Goal: Task Accomplishment & Management: Manage account settings

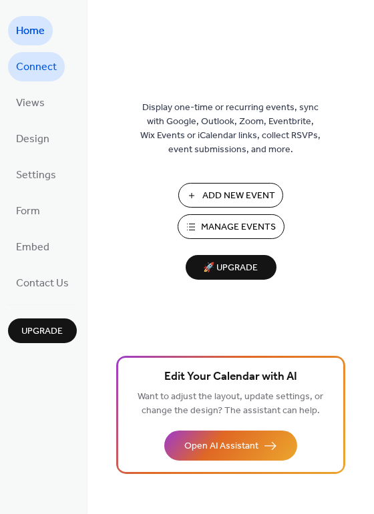
click at [17, 71] on span "Connect" at bounding box center [36, 67] width 41 height 21
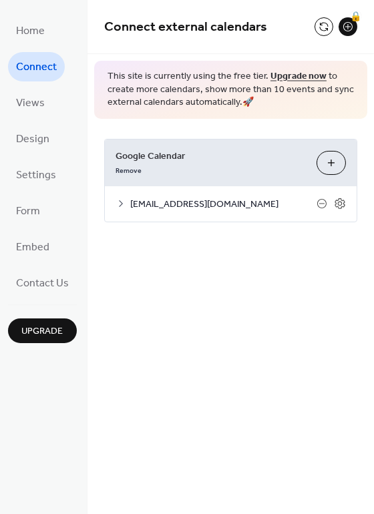
click at [202, 200] on span "[EMAIL_ADDRESS][DOMAIN_NAME]" at bounding box center [223, 205] width 186 height 14
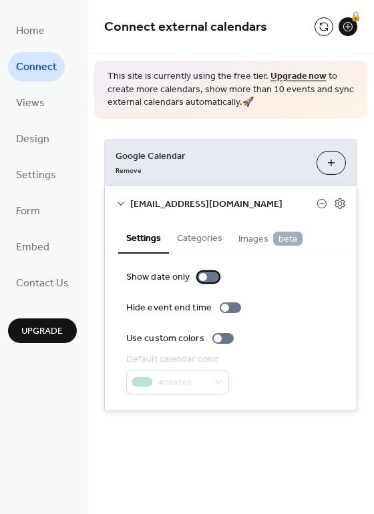
click at [204, 276] on div at bounding box center [208, 277] width 21 height 11
click at [325, 25] on button at bounding box center [324, 26] width 19 height 19
click at [209, 276] on div at bounding box center [208, 277] width 21 height 11
click at [202, 279] on div at bounding box center [208, 277] width 21 height 11
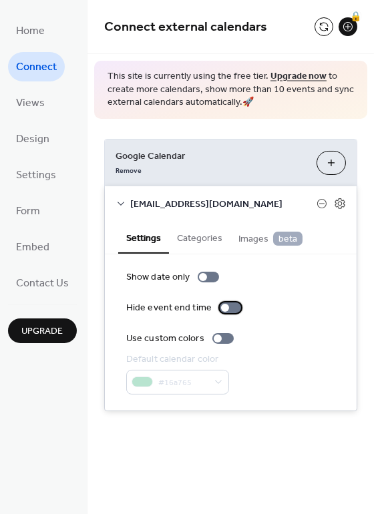
click at [229, 311] on div at bounding box center [230, 308] width 21 height 11
click at [232, 310] on div at bounding box center [236, 308] width 8 height 8
click at [222, 341] on div at bounding box center [222, 338] width 21 height 11
click at [224, 341] on div at bounding box center [228, 339] width 8 height 8
click at [340, 206] on icon at bounding box center [340, 204] width 5 height 5
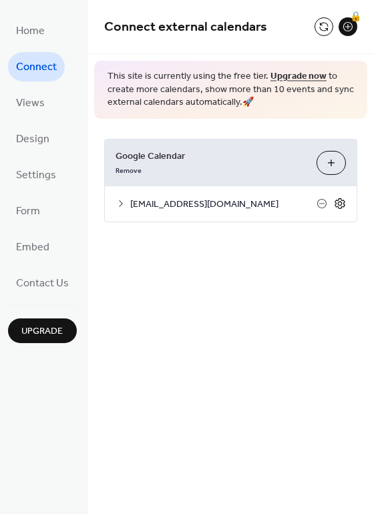
click at [339, 202] on icon at bounding box center [340, 204] width 5 height 5
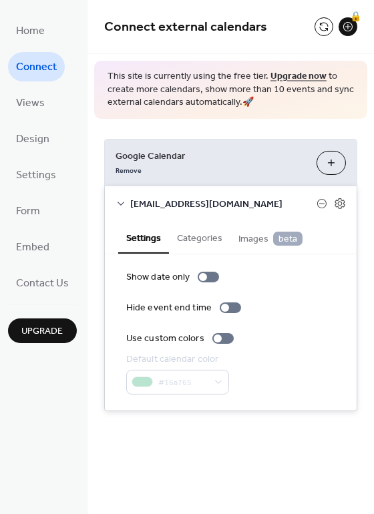
click at [196, 239] on button "Categories" at bounding box center [199, 237] width 61 height 31
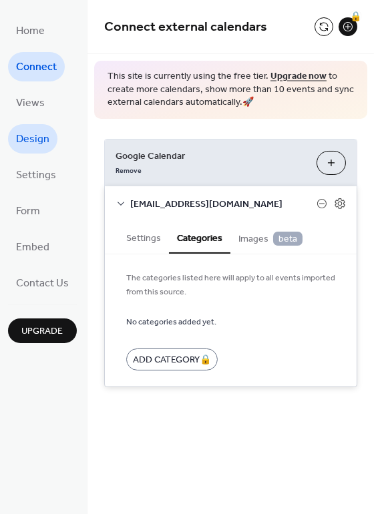
click at [30, 142] on span "Design" at bounding box center [32, 140] width 33 height 21
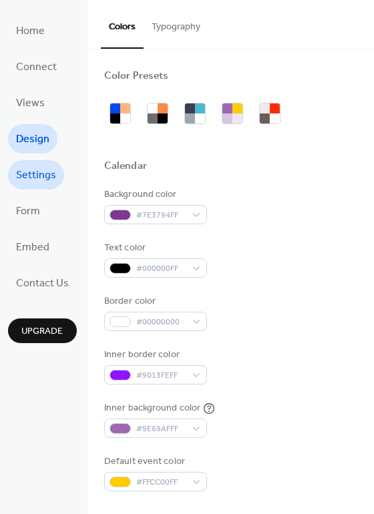
click at [23, 172] on span "Settings" at bounding box center [36, 176] width 40 height 21
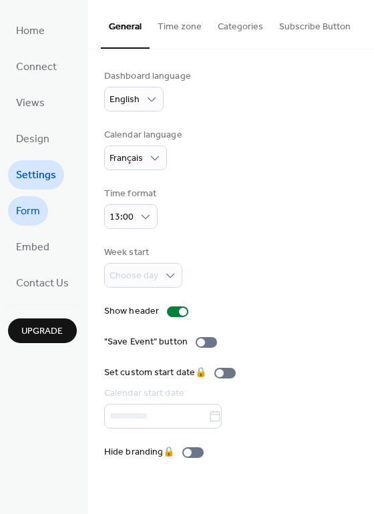
click at [25, 208] on span "Form" at bounding box center [28, 212] width 24 height 21
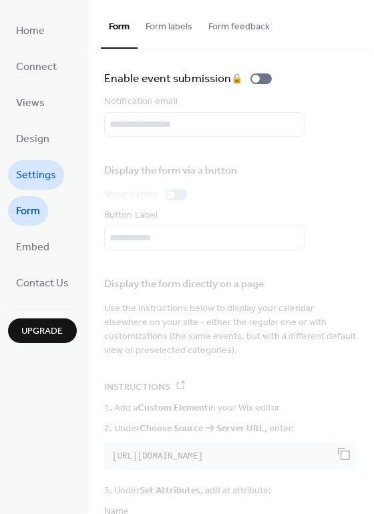
click at [32, 182] on span "Settings" at bounding box center [36, 176] width 40 height 21
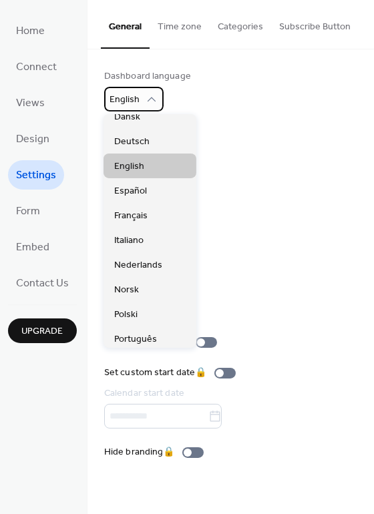
scroll to position [77, 0]
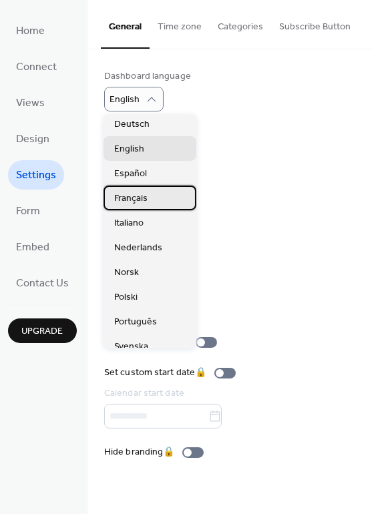
click at [142, 198] on span "Français" at bounding box center [130, 199] width 33 height 14
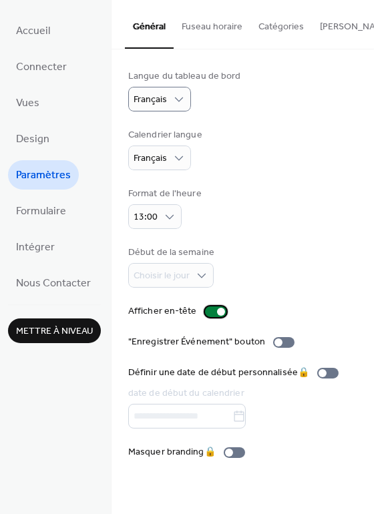
click at [206, 311] on div at bounding box center [215, 312] width 21 height 11
click at [210, 312] on div at bounding box center [210, 312] width 8 height 8
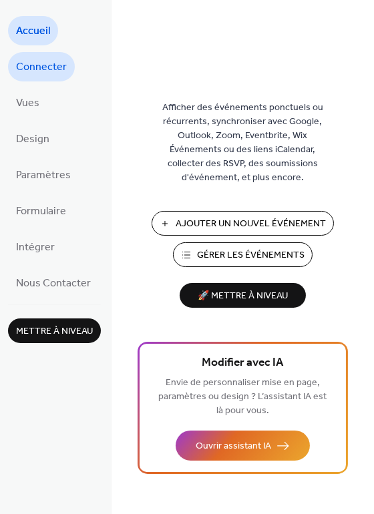
click at [45, 65] on span "Connecter" at bounding box center [41, 67] width 51 height 21
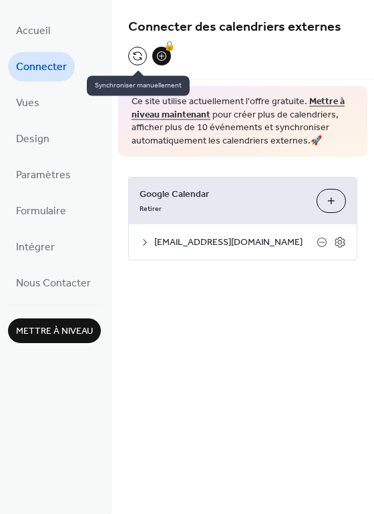
click at [137, 55] on button at bounding box center [137, 56] width 19 height 19
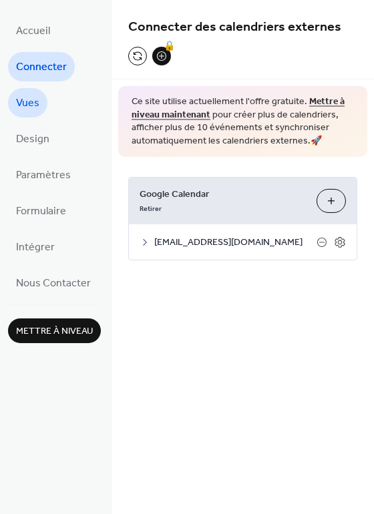
click at [25, 102] on span "Vues" at bounding box center [27, 104] width 23 height 21
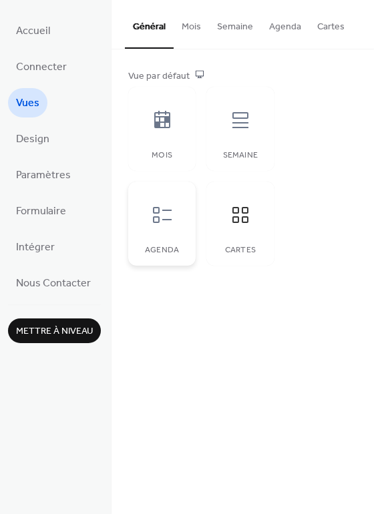
click at [162, 214] on icon at bounding box center [162, 214] width 21 height 21
click at [163, 210] on icon at bounding box center [162, 214] width 21 height 21
drag, startPoint x: 370, startPoint y: 88, endPoint x: 371, endPoint y: 114, distance: 26.1
click at [371, 114] on div "Vue par défaut Mois Semaine Agenda Cartes" at bounding box center [243, 167] width 263 height 237
drag, startPoint x: 371, startPoint y: 114, endPoint x: 367, endPoint y: 124, distance: 11.4
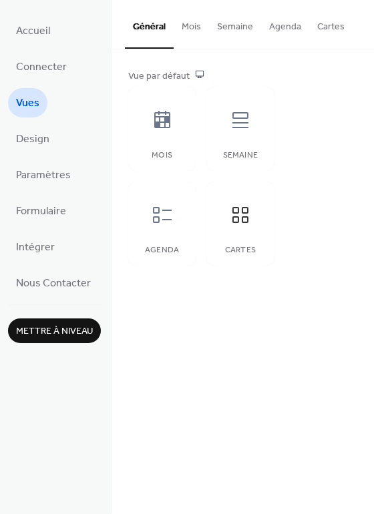
click at [367, 124] on div "Vue par défaut Mois Semaine Agenda Cartes" at bounding box center [243, 167] width 263 height 237
click at [282, 34] on button "Agenda" at bounding box center [285, 23] width 48 height 47
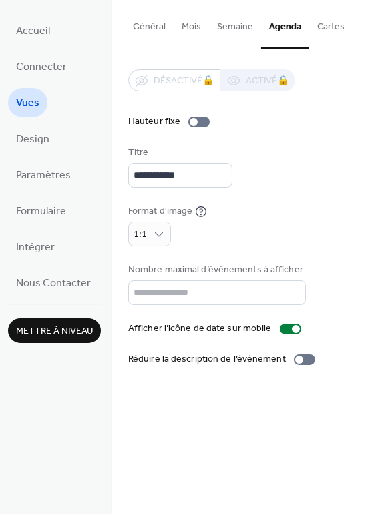
click at [298, 132] on div "**********" at bounding box center [242, 217] width 229 height 297
click at [324, 29] on button "Cartes" at bounding box center [330, 23] width 43 height 47
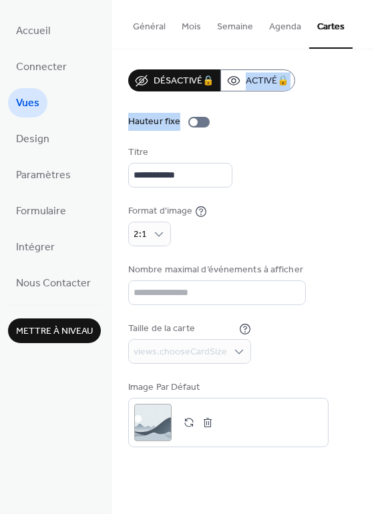
drag, startPoint x: 371, startPoint y: 106, endPoint x: 371, endPoint y: 118, distance: 12.0
click at [371, 118] on div "**********" at bounding box center [243, 258] width 263 height 418
drag, startPoint x: 370, startPoint y: 113, endPoint x: 371, endPoint y: 143, distance: 30.1
click at [371, 143] on div "**********" at bounding box center [243, 258] width 263 height 418
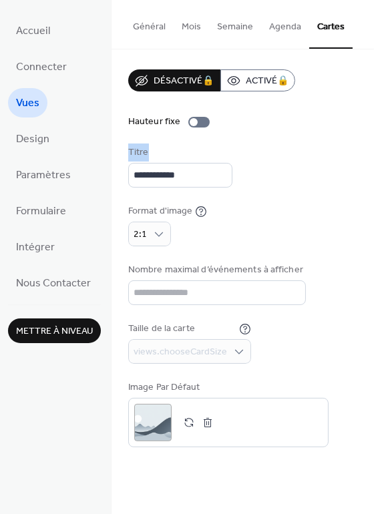
click at [371, 143] on div "**********" at bounding box center [243, 258] width 263 height 418
click at [31, 74] on span "Connecter" at bounding box center [41, 67] width 51 height 21
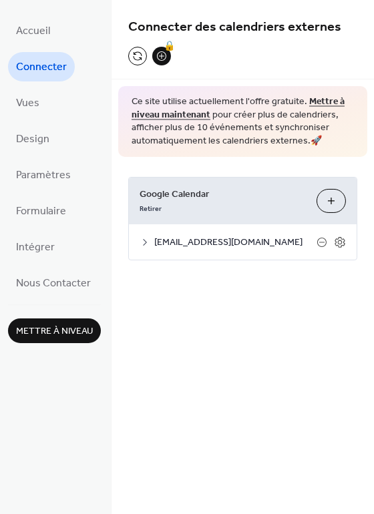
click at [196, 241] on span "[EMAIL_ADDRESS][DOMAIN_NAME]" at bounding box center [235, 244] width 162 height 14
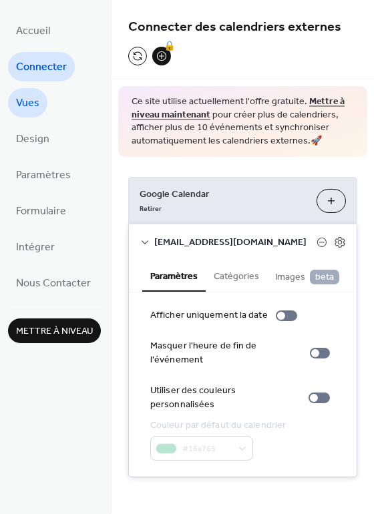
click at [43, 105] on link "Vues" at bounding box center [27, 102] width 39 height 29
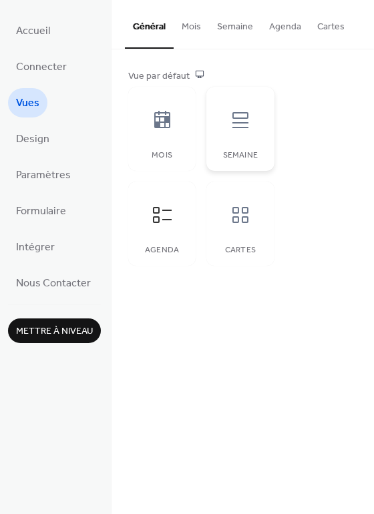
click at [236, 122] on icon at bounding box center [241, 120] width 16 height 16
click at [250, 223] on icon at bounding box center [240, 214] width 21 height 21
click at [170, 222] on icon at bounding box center [162, 214] width 21 height 21
click at [156, 120] on icon at bounding box center [162, 120] width 21 height 21
click at [247, 114] on icon at bounding box center [240, 120] width 21 height 21
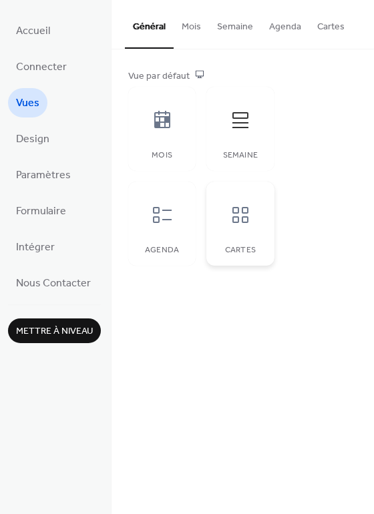
click at [235, 220] on icon at bounding box center [240, 214] width 21 height 21
drag, startPoint x: 371, startPoint y: 82, endPoint x: 371, endPoint y: 115, distance: 32.7
click at [371, 115] on div "Vue par défaut Mois Semaine Agenda Cartes" at bounding box center [243, 167] width 263 height 237
click at [370, 126] on div "Vue par défaut Mois Semaine Agenda Cartes" at bounding box center [243, 167] width 263 height 237
click at [370, 128] on div "Vue par défaut Mois Semaine Agenda Cartes" at bounding box center [243, 167] width 263 height 237
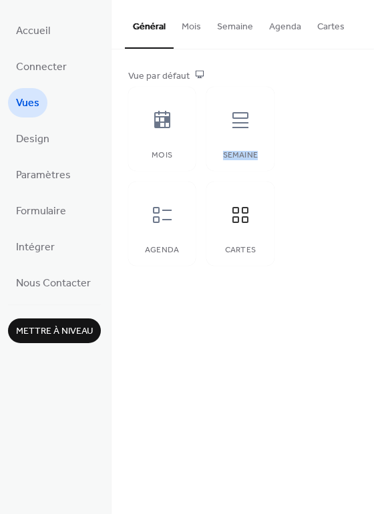
click at [370, 128] on div "Vue par défaut Mois Semaine Agenda Cartes" at bounding box center [243, 167] width 263 height 237
click at [32, 140] on span "Design" at bounding box center [32, 140] width 33 height 21
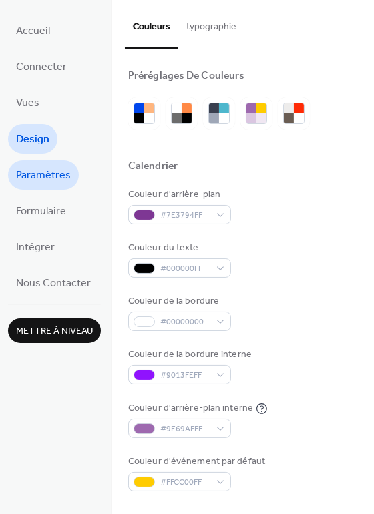
click at [41, 176] on span "Paramètres" at bounding box center [43, 176] width 55 height 21
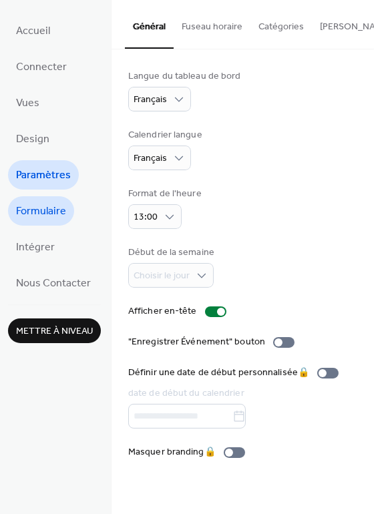
click at [31, 216] on span "Formulaire" at bounding box center [41, 212] width 50 height 21
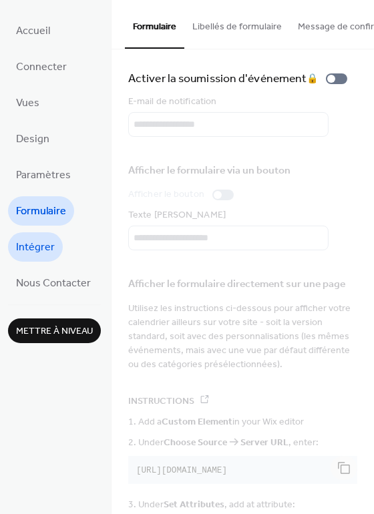
click at [23, 241] on span "Intégrer" at bounding box center [35, 248] width 39 height 21
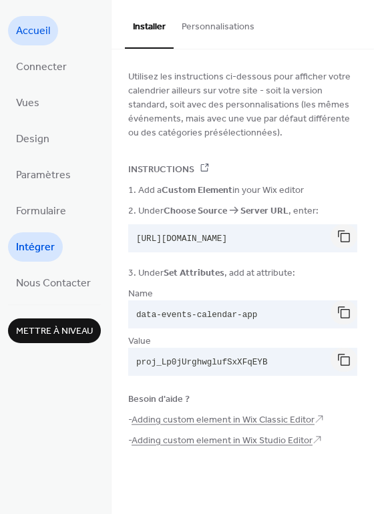
click at [44, 31] on span "Accueil" at bounding box center [33, 31] width 34 height 21
